Goal: Task Accomplishment & Management: Manage account settings

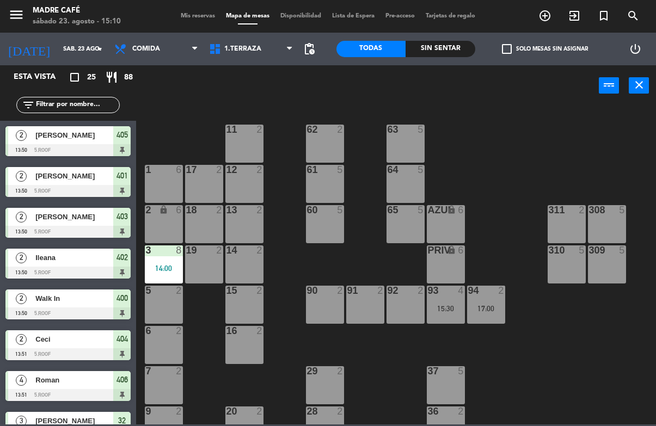
click at [460, 66] on div "power_input close" at bounding box center [367, 85] width 463 height 41
click at [457, 48] on div "Sin sentar" at bounding box center [440, 49] width 70 height 16
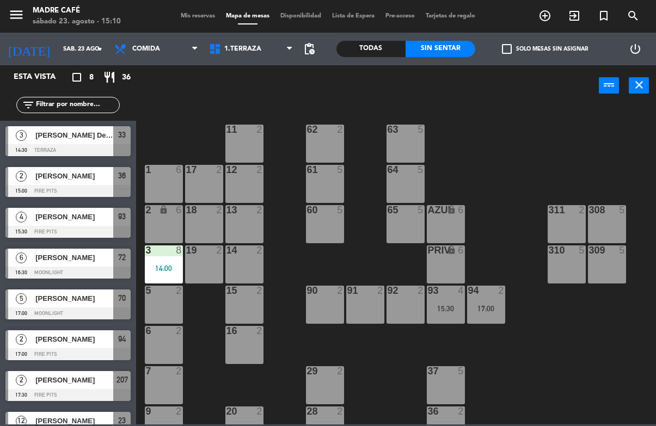
click at [124, 141] on span "33" at bounding box center [122, 134] width 8 height 13
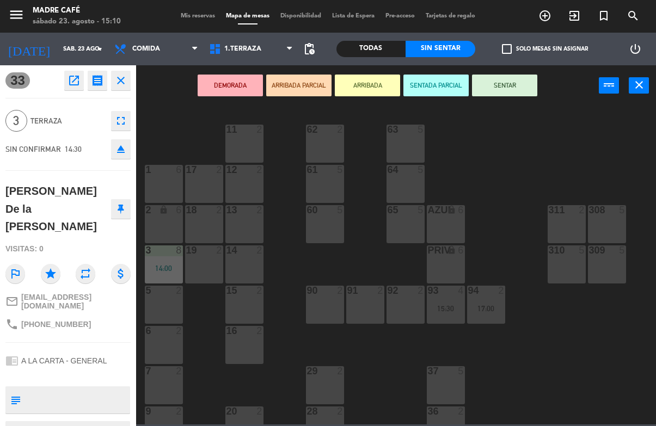
click at [377, 90] on button "ARRIBADA" at bounding box center [367, 86] width 65 height 22
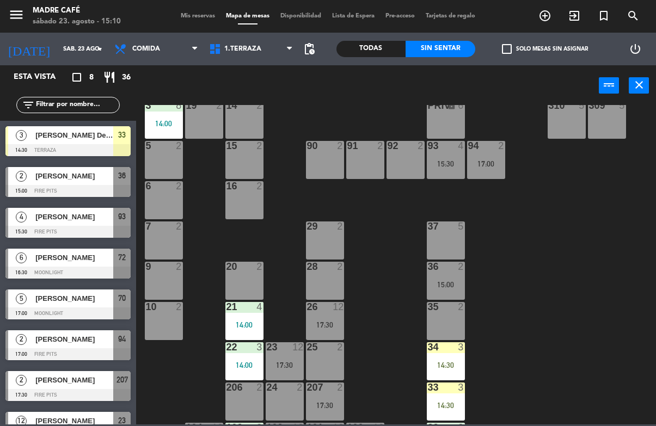
scroll to position [146, 0]
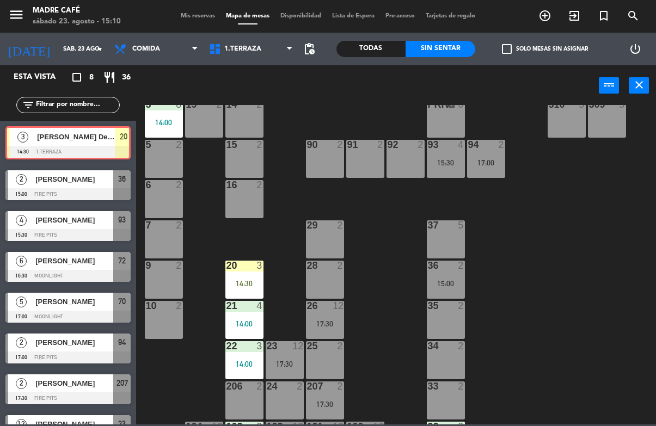
click at [254, 284] on div "14:30" at bounding box center [244, 284] width 38 height 8
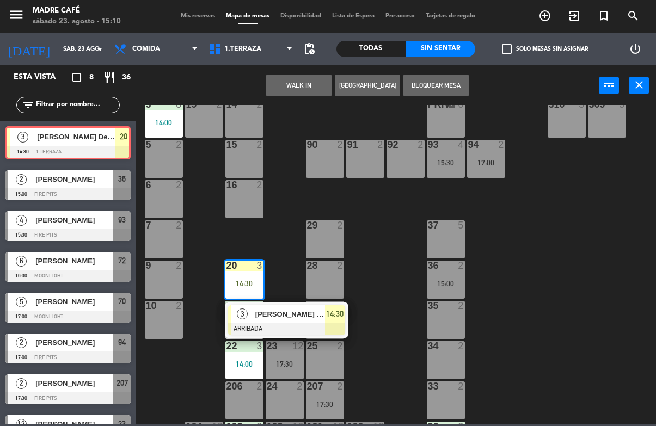
click at [296, 319] on span "[PERSON_NAME] De la [PERSON_NAME]" at bounding box center [290, 314] width 70 height 11
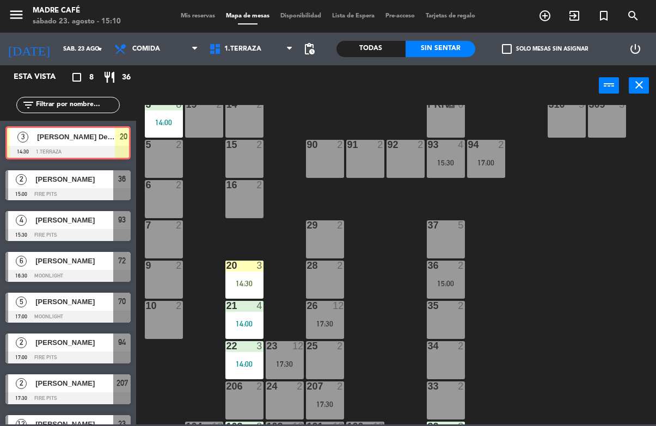
click at [293, 256] on div "11 2 63 5 62 2 12 2 1 6 61 5 64 5 17 2 13 2 2 lock 6 60 5 65 5 308 5 18 2 311 2…" at bounding box center [399, 264] width 513 height 319
click at [257, 275] on div "20 3 14:30" at bounding box center [244, 280] width 38 height 38
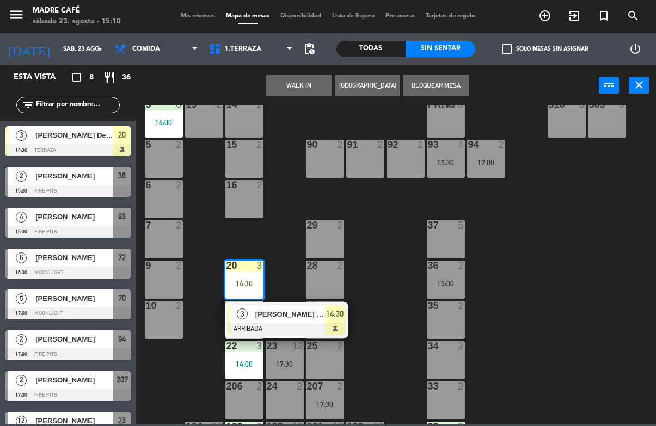
click at [292, 310] on span "[PERSON_NAME] De la [PERSON_NAME]" at bounding box center [290, 314] width 70 height 11
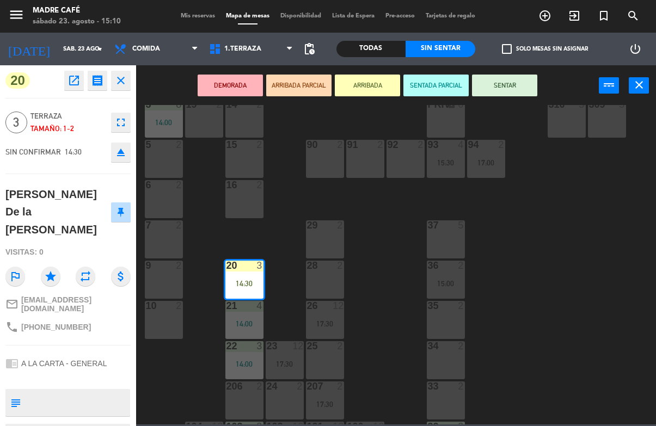
click at [493, 88] on button "SENTAR" at bounding box center [504, 86] width 65 height 22
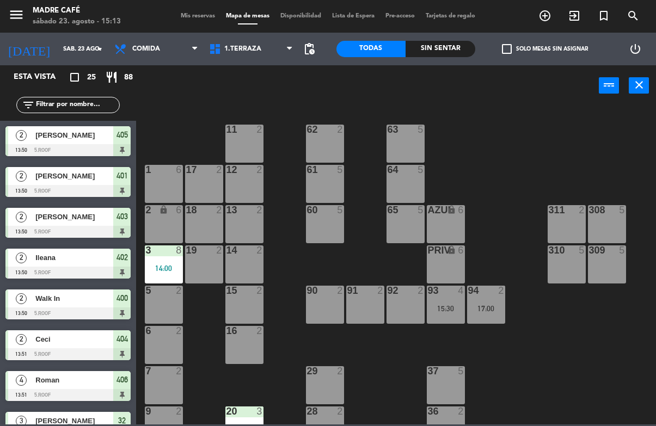
click at [450, 47] on div "Sin sentar" at bounding box center [440, 49] width 70 height 16
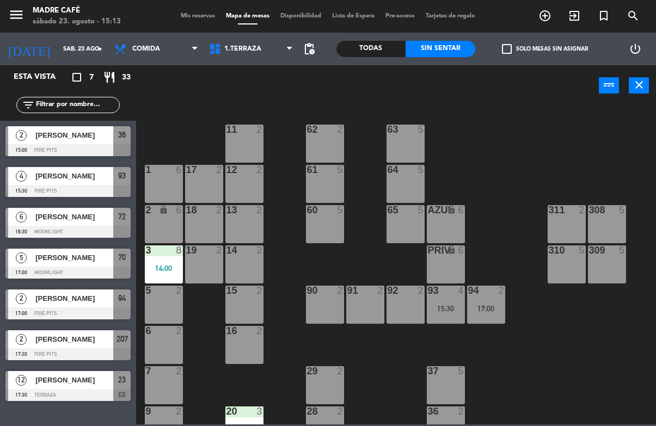
click at [102, 146] on div at bounding box center [67, 150] width 125 height 12
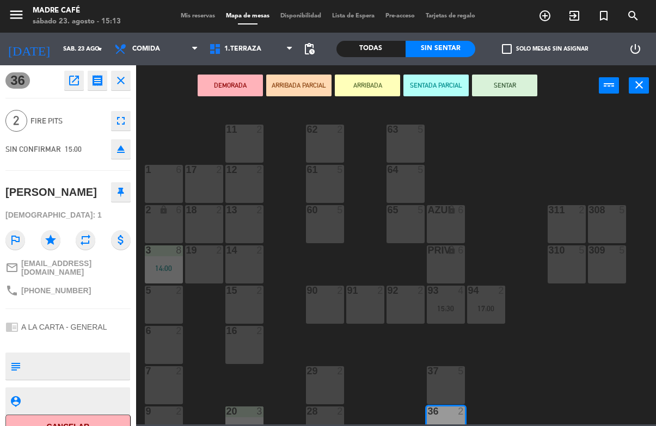
click at [106, 419] on button "Cancelar" at bounding box center [67, 427] width 125 height 24
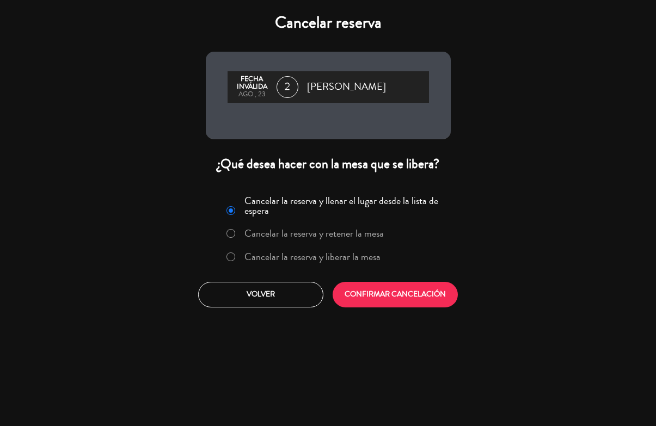
click at [355, 267] on label "Cancelar la reserva y liberar la mesa" at bounding box center [303, 258] width 165 height 20
click at [416, 301] on button "CONFIRMAR CANCELACIÓN" at bounding box center [395, 295] width 125 height 26
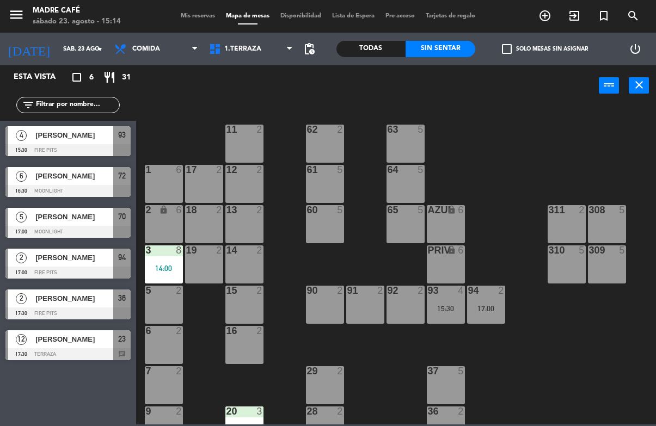
click at [551, 19] on icon "exit_to_app" at bounding box center [544, 15] width 13 height 13
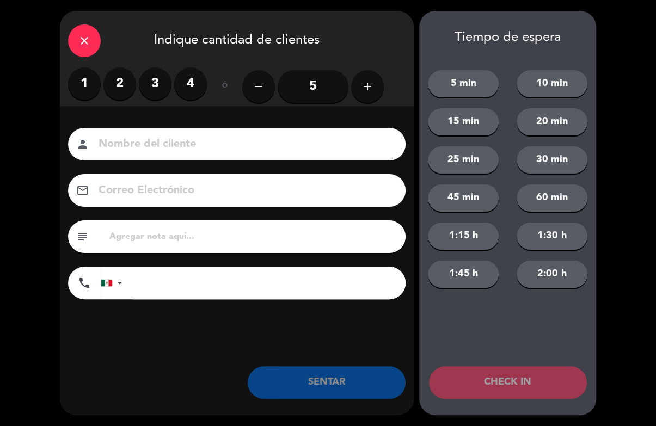
click at [113, 93] on label "2" at bounding box center [119, 83] width 33 height 33
click at [156, 148] on input at bounding box center [244, 144] width 294 height 19
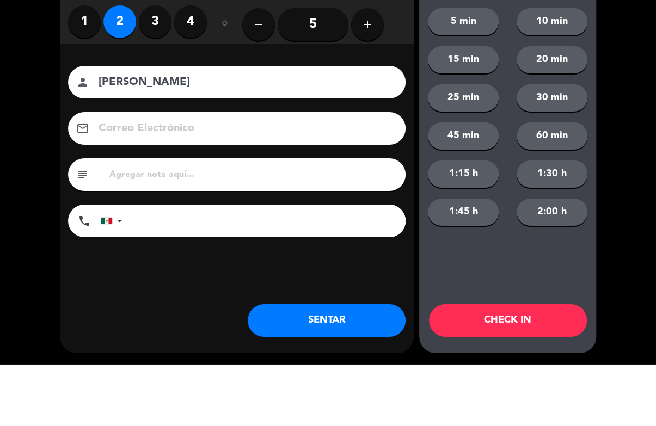
type input "[PERSON_NAME]"
click at [621, 138] on div "close Indique cantidad de clientes 1 2 3 4 ó remove 5 add Nombre del cliente pe…" at bounding box center [328, 213] width 656 height 426
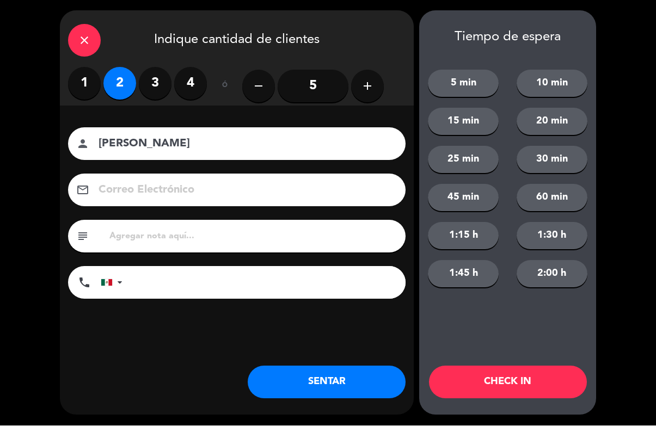
click at [564, 396] on button "CHECK IN" at bounding box center [508, 382] width 158 height 33
click at [555, 401] on div "Tiempo de espera 5 min 10 min 15 min 20 min 25 min 30 min 45 min 60 min 1:15 h …" at bounding box center [507, 213] width 177 height 404
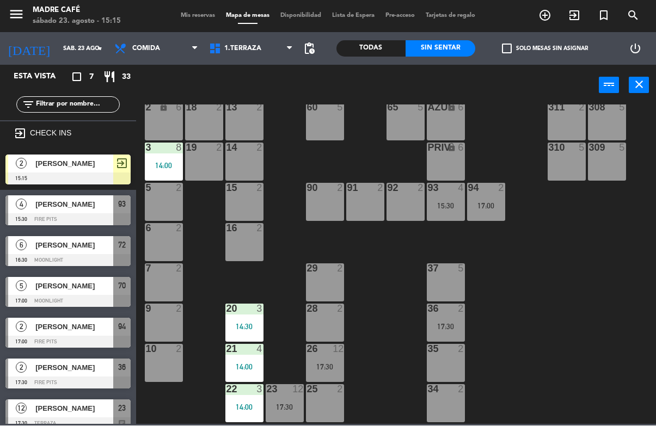
scroll to position [98, 0]
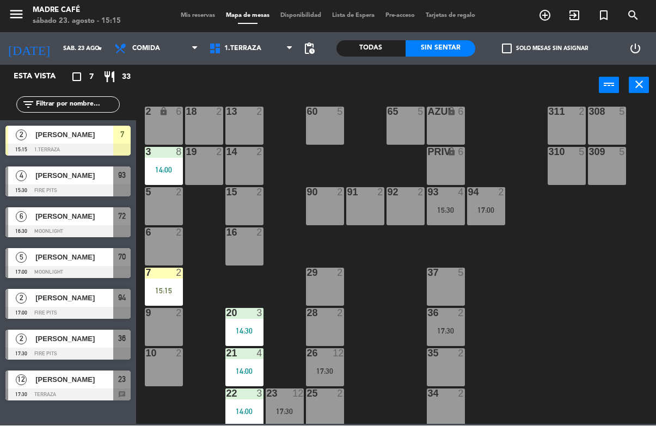
click at [153, 290] on div "15:15" at bounding box center [164, 291] width 38 height 8
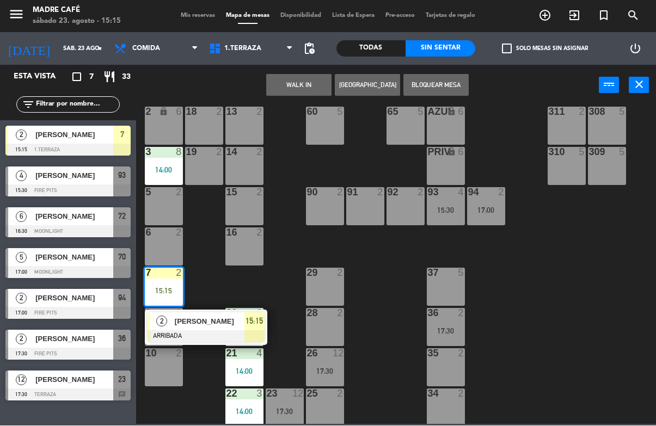
click at [204, 332] on div at bounding box center [205, 337] width 117 height 12
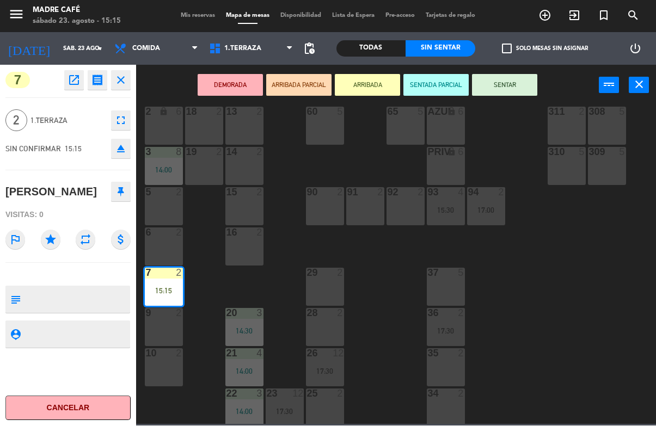
click at [514, 86] on button "SENTAR" at bounding box center [504, 86] width 65 height 22
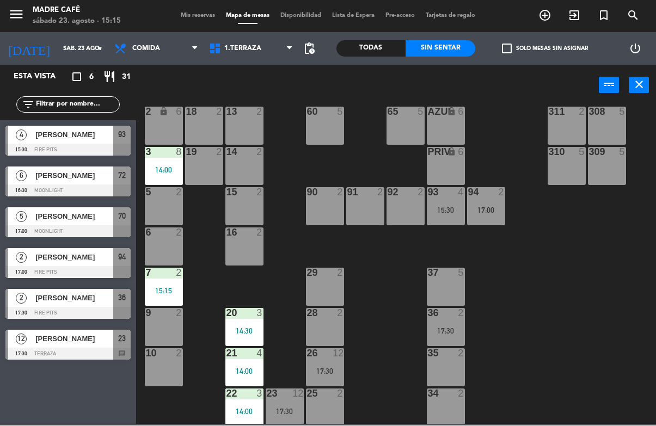
click at [582, 21] on span "exit_to_app" at bounding box center [574, 16] width 29 height 19
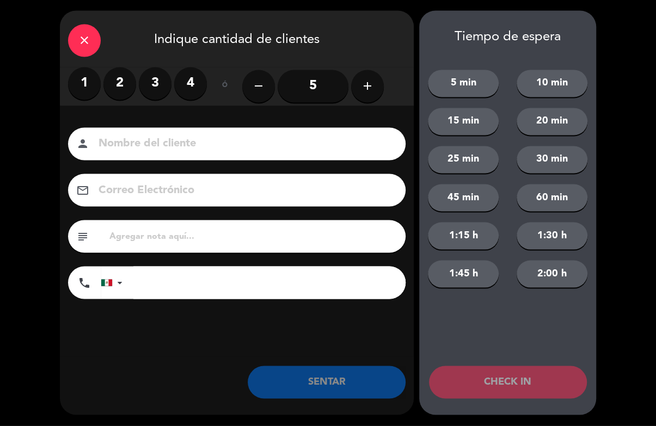
click at [113, 91] on label "2" at bounding box center [119, 83] width 33 height 33
click at [150, 150] on input at bounding box center [244, 144] width 294 height 19
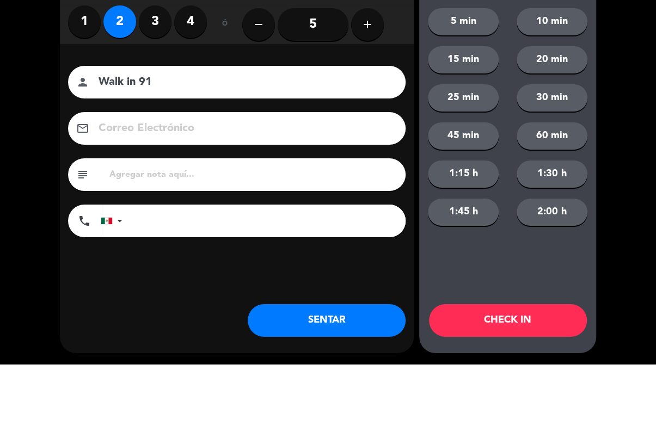
type input "Walk in 91"
click at [609, 113] on div "close Indique cantidad de clientes 1 2 3 4 ó remove 5 add Nombre del cliente pe…" at bounding box center [328, 213] width 656 height 426
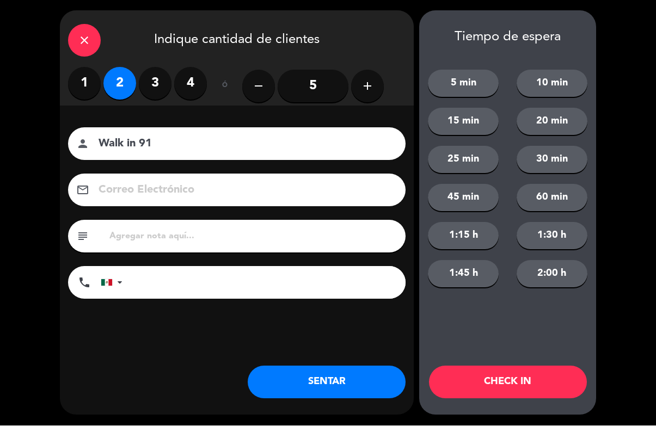
click at [532, 366] on button "CHECK IN" at bounding box center [508, 382] width 158 height 33
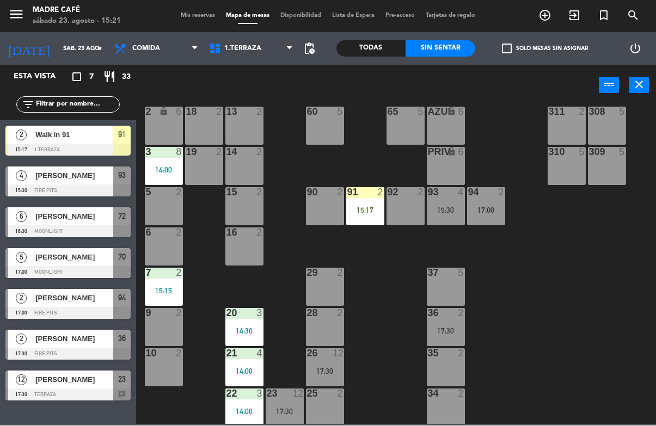
click at [386, 251] on div "11 2 63 5 62 2 12 2 1 6 61 5 64 5 17 2 13 2 2 lock 6 60 5 65 5 308 5 18 2 311 2…" at bounding box center [399, 264] width 513 height 319
click at [362, 208] on div "15:17" at bounding box center [365, 211] width 38 height 8
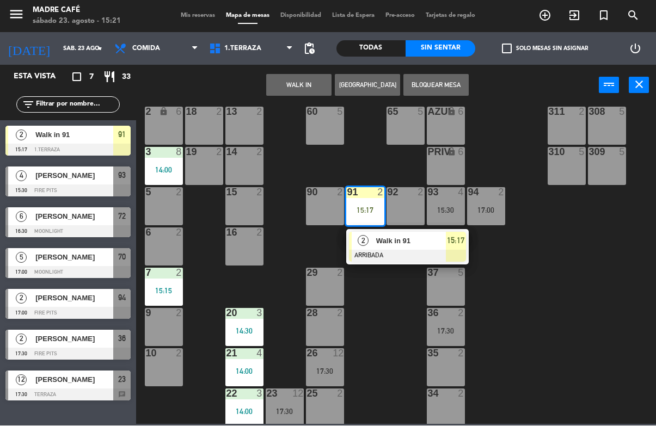
click at [398, 244] on span "Walk in 91" at bounding box center [411, 241] width 70 height 11
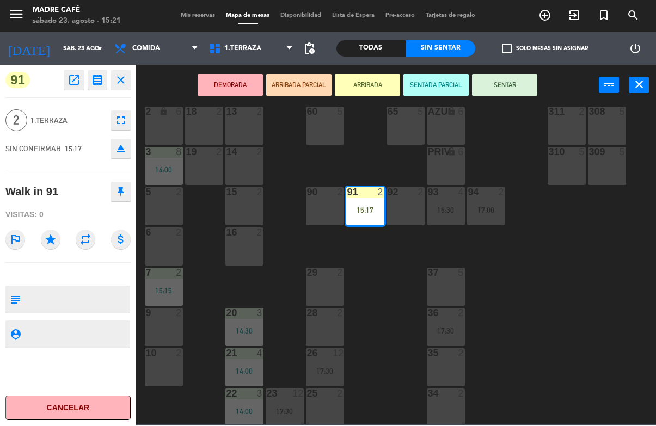
click at [523, 95] on button "SENTAR" at bounding box center [504, 86] width 65 height 22
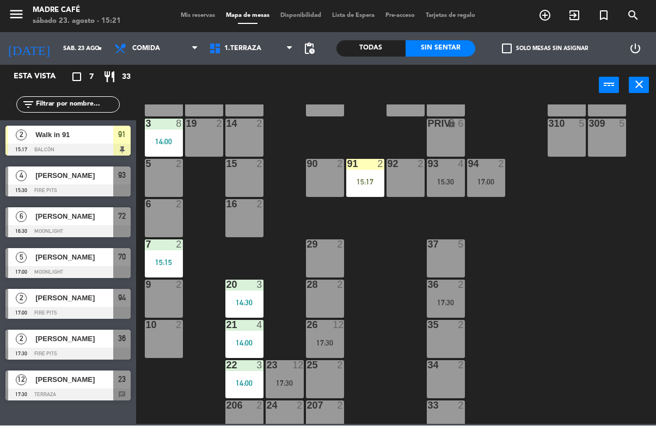
scroll to position [127, 0]
click at [367, 178] on div "15:17" at bounding box center [365, 182] width 38 height 8
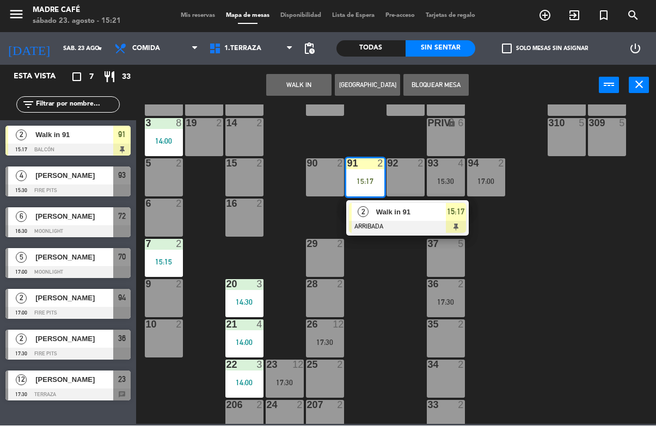
click at [395, 216] on span "Walk in 91" at bounding box center [411, 212] width 70 height 11
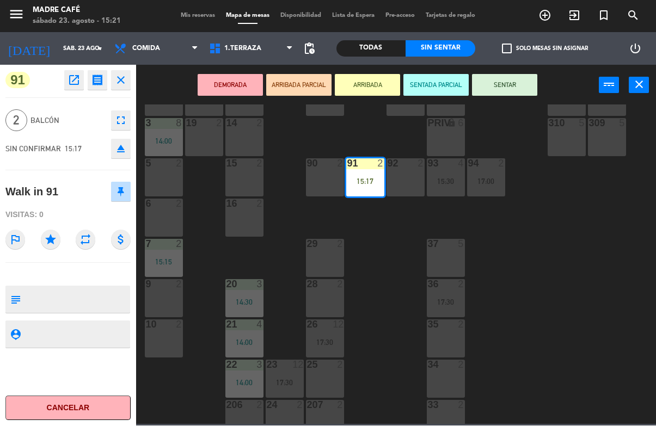
click at [517, 93] on button "SENTAR" at bounding box center [504, 86] width 65 height 22
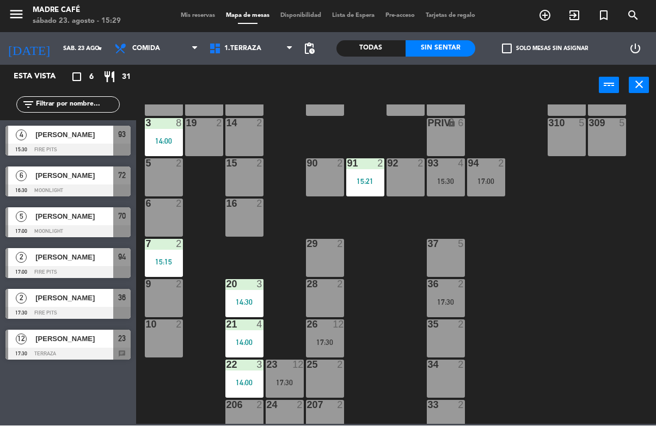
click at [93, 99] on input "text" at bounding box center [77, 105] width 84 height 12
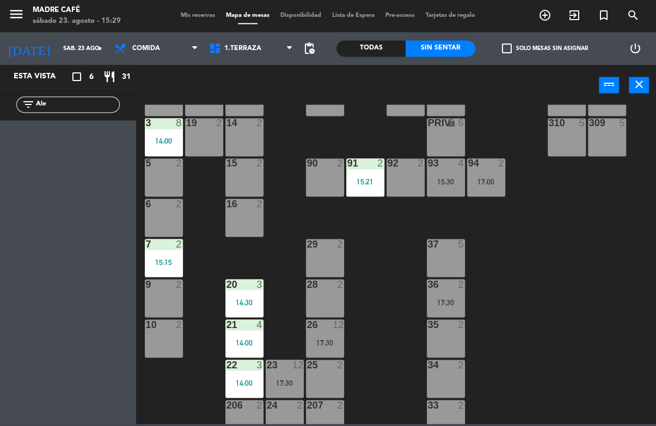
type input "Alej"
